Goal: Obtain resource: Obtain resource

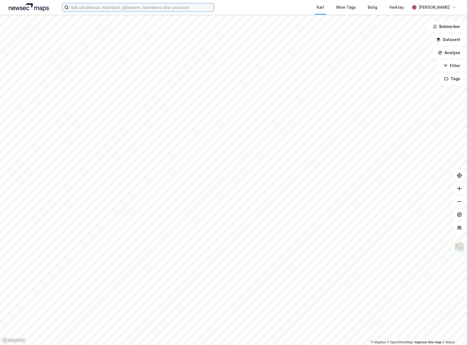
click at [90, 6] on input at bounding box center [141, 7] width 145 height 8
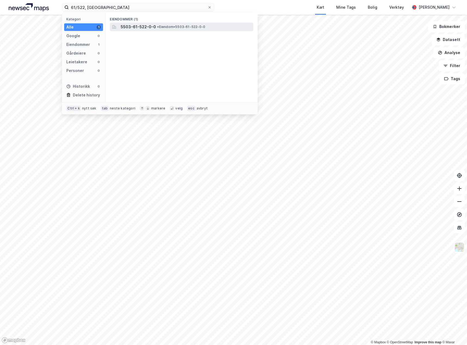
click at [134, 27] on span "5503-61-522-0-0" at bounding box center [138, 27] width 35 height 7
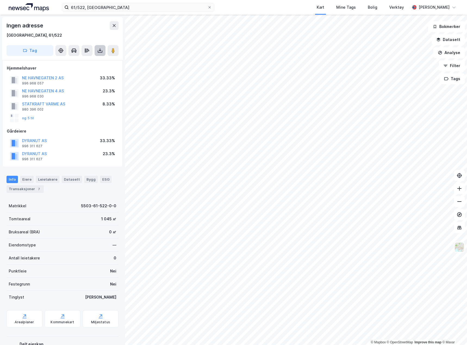
click at [98, 52] on icon at bounding box center [100, 52] width 5 height 2
click at [94, 60] on div "Last ned grunnbok" at bounding box center [77, 61] width 58 height 9
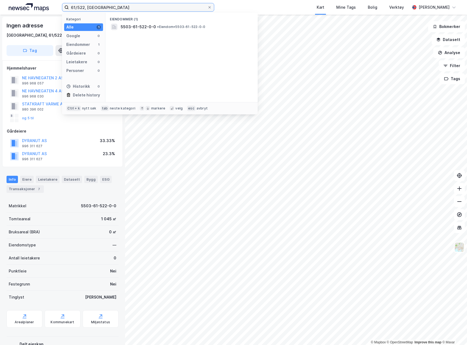
drag, startPoint x: 83, startPoint y: 7, endPoint x: 87, endPoint y: 10, distance: 5.6
click at [83, 7] on input "61/522, [GEOGRAPHIC_DATA]" at bounding box center [138, 7] width 139 height 8
type input "61/523, [GEOGRAPHIC_DATA]"
click at [139, 28] on span "5503-61-523-0-0" at bounding box center [139, 27] width 36 height 7
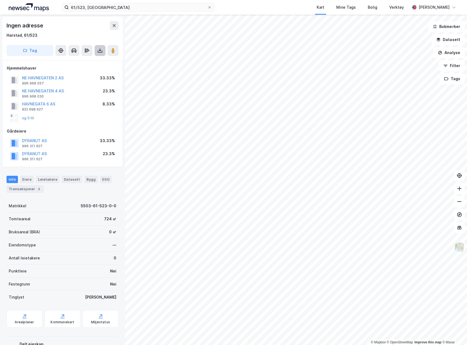
click at [101, 50] on icon at bounding box center [99, 50] width 5 height 5
click at [93, 61] on div "Last ned grunnbok" at bounding box center [77, 61] width 58 height 9
